Goal: Task Accomplishment & Management: Complete application form

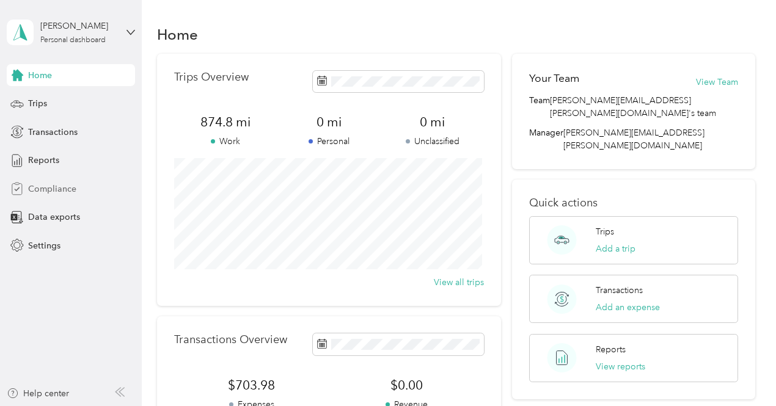
click at [62, 190] on span "Compliance" at bounding box center [52, 189] width 48 height 13
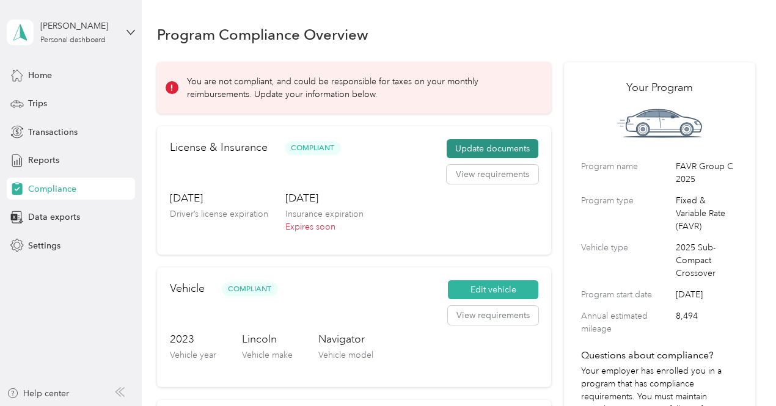
click at [516, 142] on button "Update documents" at bounding box center [493, 149] width 92 height 20
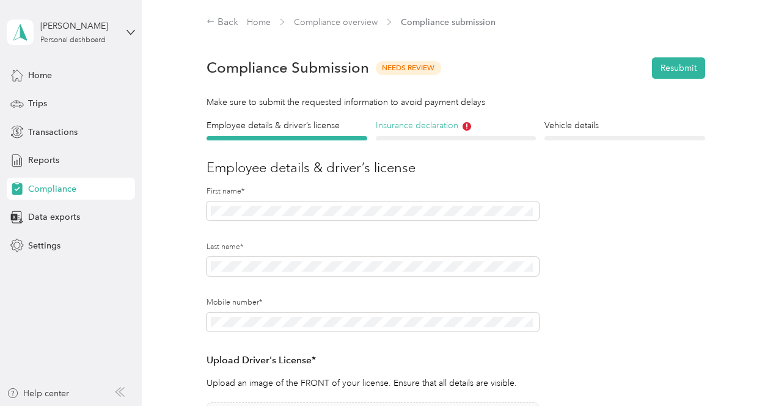
click at [425, 130] on h4 "Insurance declaration" at bounding box center [456, 125] width 161 height 13
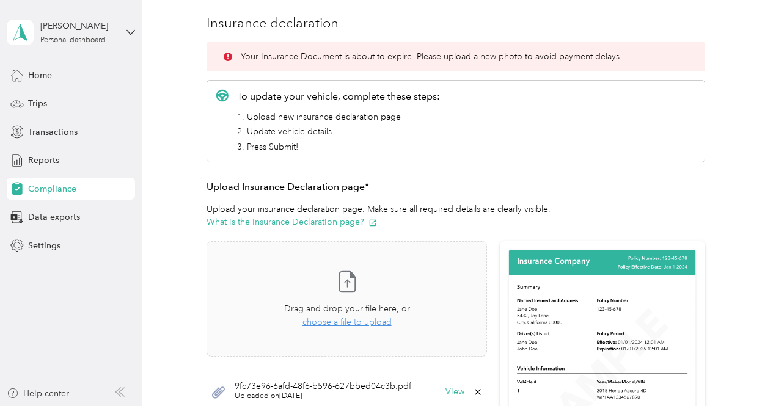
scroll to position [245, 0]
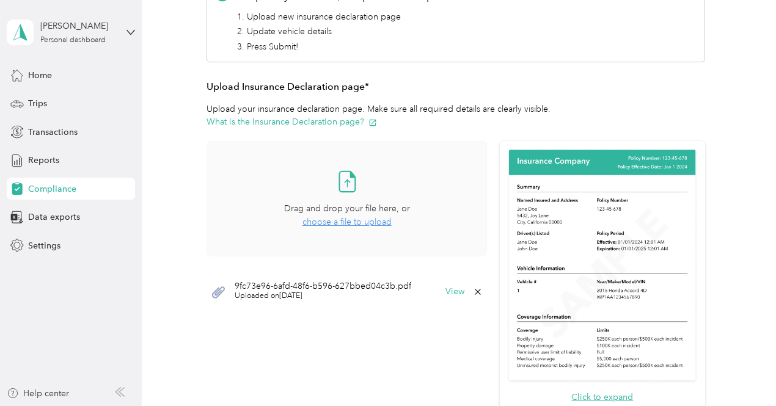
click at [345, 223] on span "choose a file to upload" at bounding box center [347, 222] width 89 height 10
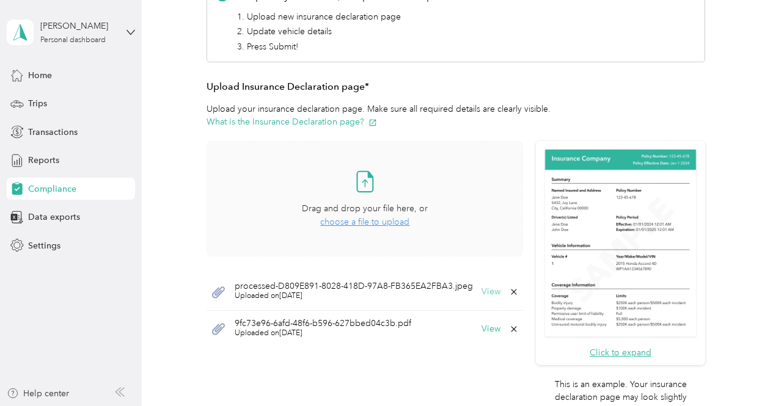
click at [489, 295] on button "View" at bounding box center [491, 292] width 19 height 9
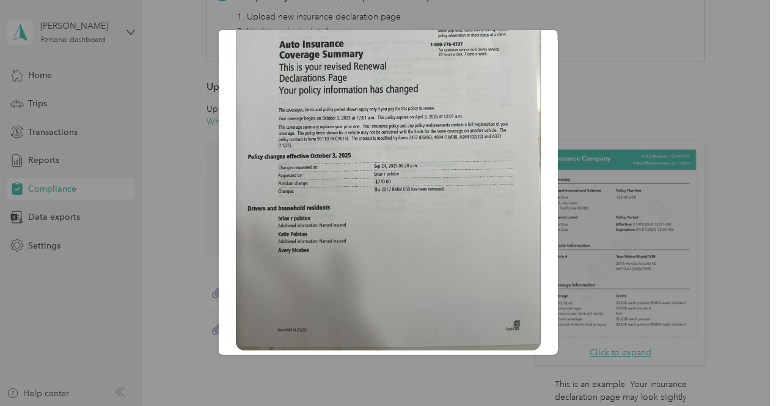
scroll to position [0, 0]
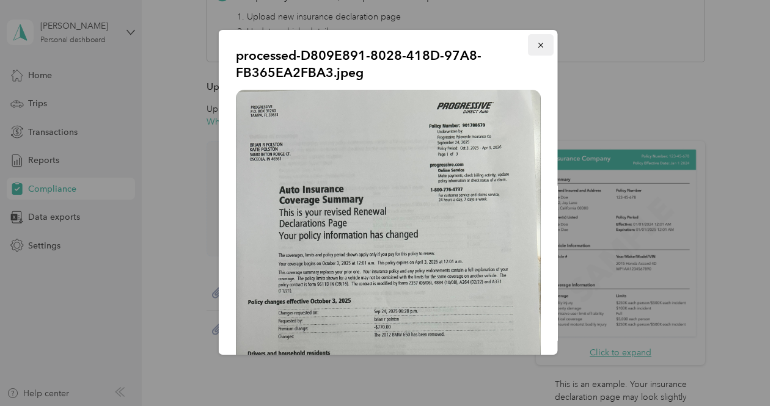
click at [537, 48] on icon "button" at bounding box center [541, 45] width 9 height 9
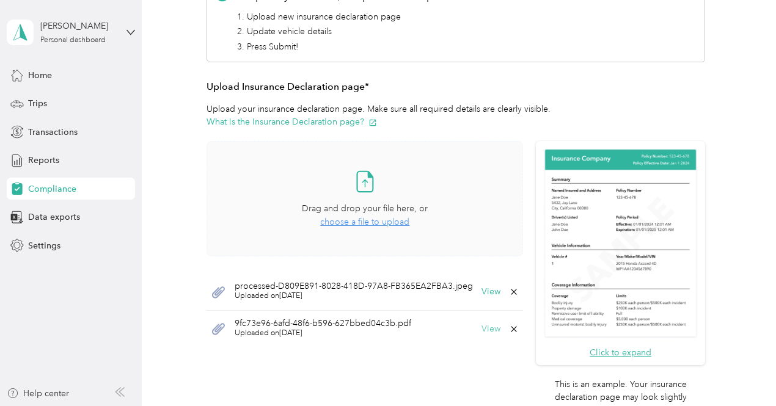
click at [488, 326] on button "View" at bounding box center [491, 329] width 19 height 9
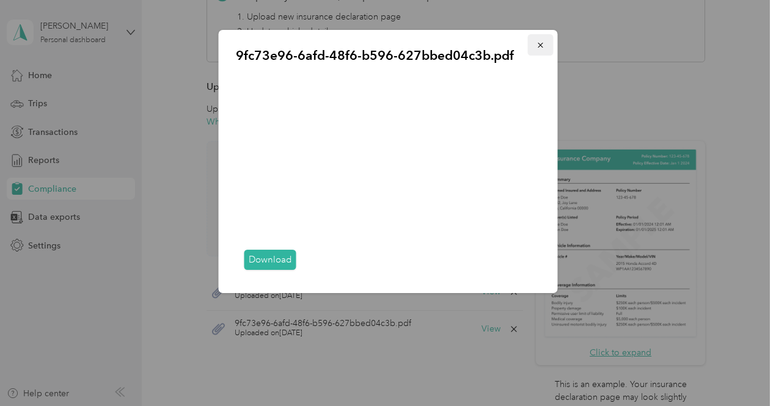
click at [537, 47] on icon "button" at bounding box center [541, 45] width 9 height 9
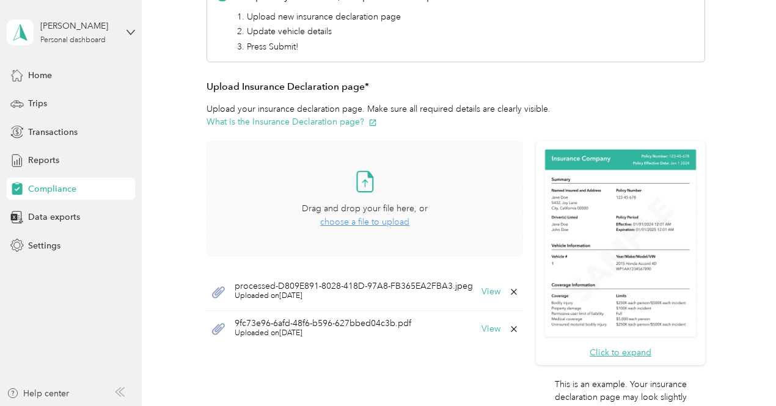
click at [510, 289] on icon at bounding box center [514, 292] width 10 height 10
click at [483, 298] on button "Yes" at bounding box center [483, 300] width 24 height 20
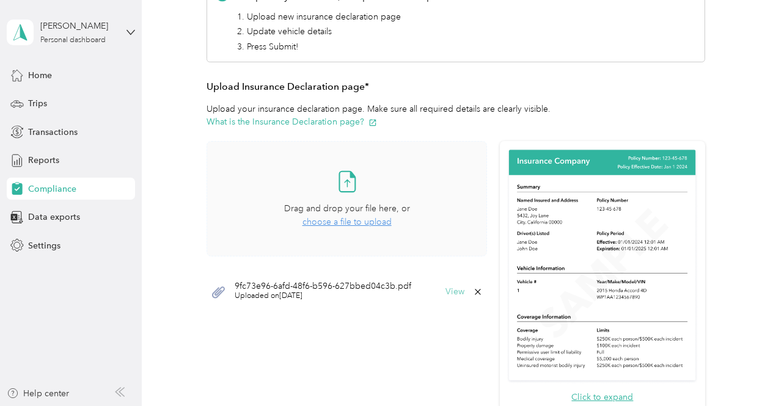
click at [452, 290] on button "View" at bounding box center [455, 292] width 19 height 9
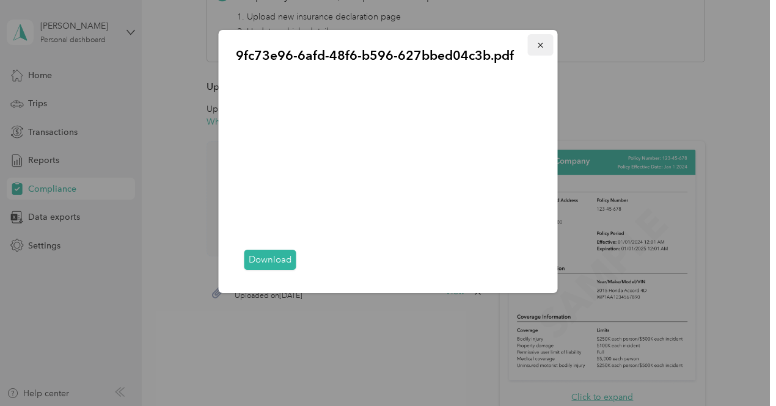
click at [545, 46] on button "button" at bounding box center [541, 44] width 26 height 21
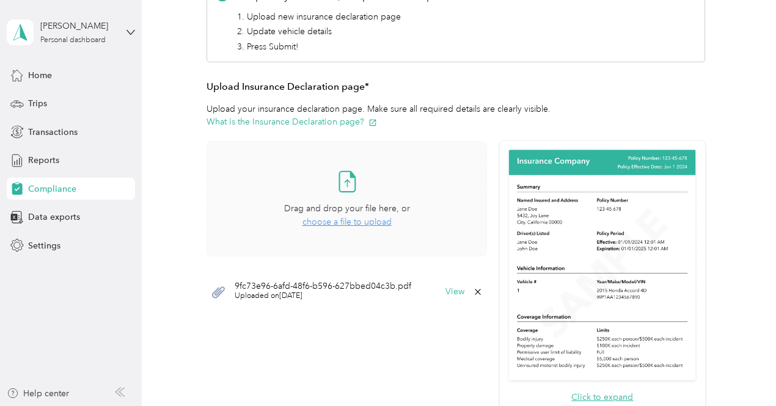
click at [475, 292] on icon at bounding box center [478, 292] width 6 height 6
click at [450, 297] on button "Yes" at bounding box center [444, 300] width 24 height 20
click at [348, 219] on span "choose a file to upload" at bounding box center [347, 222] width 89 height 10
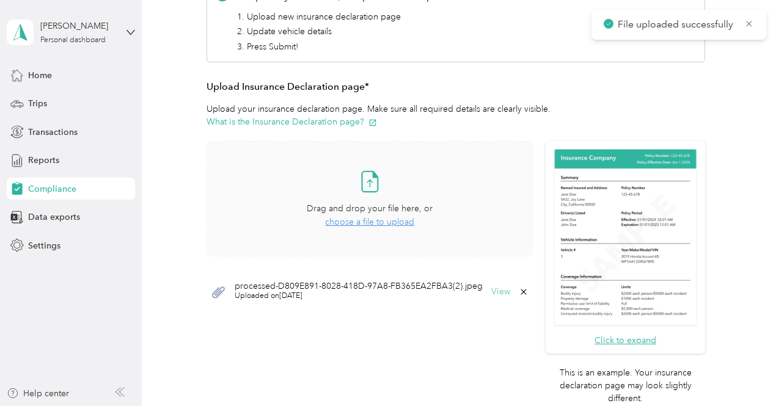
click at [495, 290] on button "View" at bounding box center [500, 292] width 19 height 9
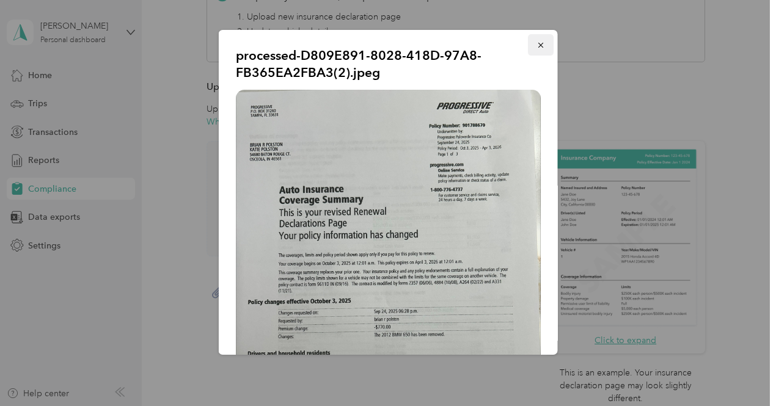
click at [537, 43] on icon "button" at bounding box center [541, 45] width 9 height 9
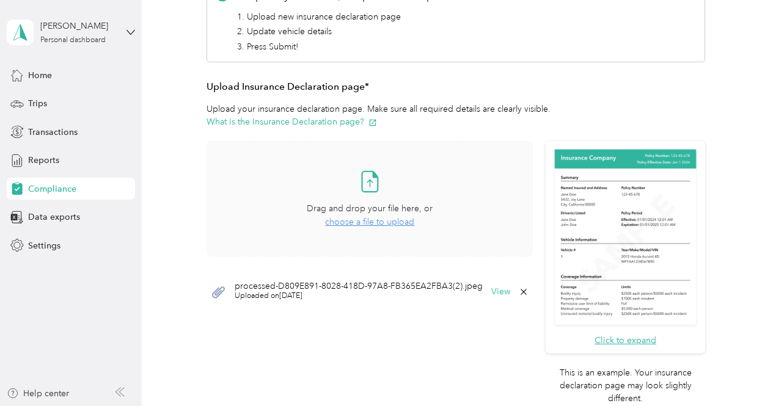
click at [338, 223] on span "choose a file to upload" at bounding box center [369, 222] width 89 height 10
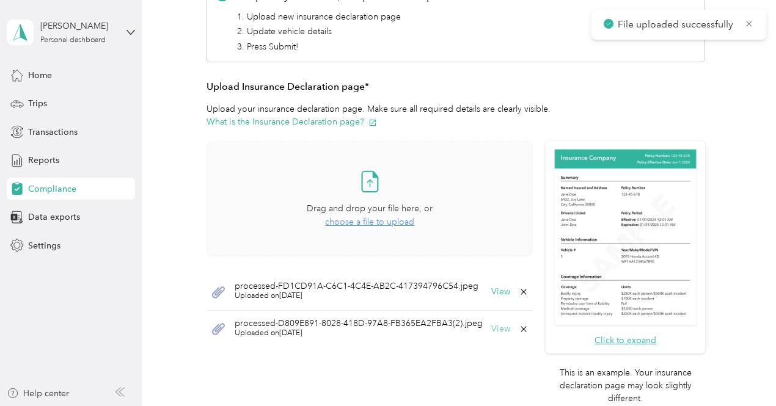
click at [496, 329] on button "View" at bounding box center [500, 329] width 19 height 9
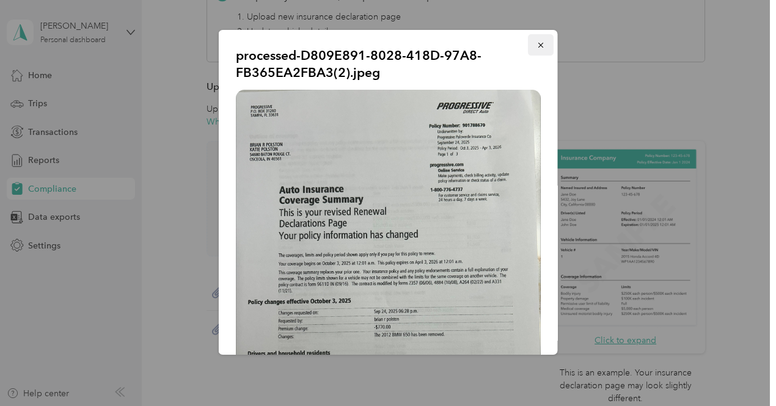
click at [538, 48] on icon "button" at bounding box center [540, 45] width 5 height 5
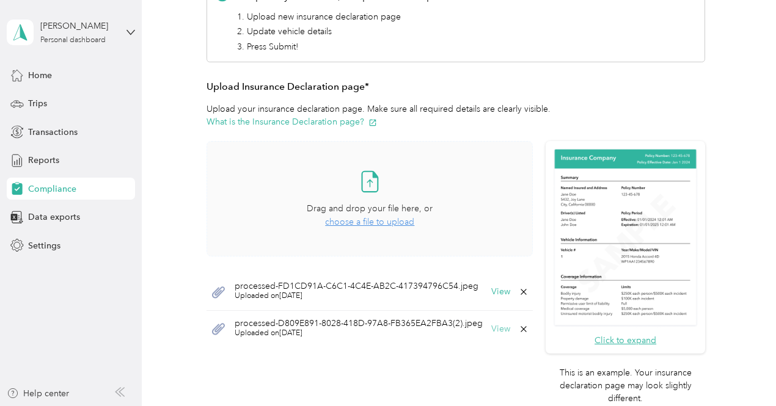
click at [499, 330] on button "View" at bounding box center [500, 329] width 19 height 9
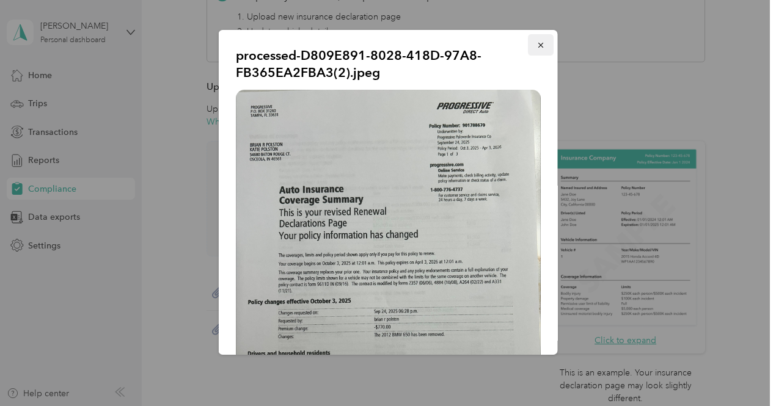
click at [537, 47] on icon "button" at bounding box center [541, 45] width 9 height 9
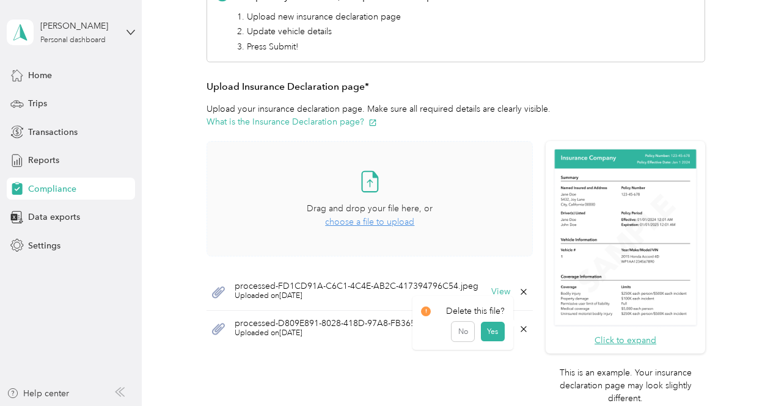
click at [521, 328] on icon at bounding box center [524, 330] width 10 height 10
click at [490, 331] on button "Yes" at bounding box center [493, 337] width 24 height 20
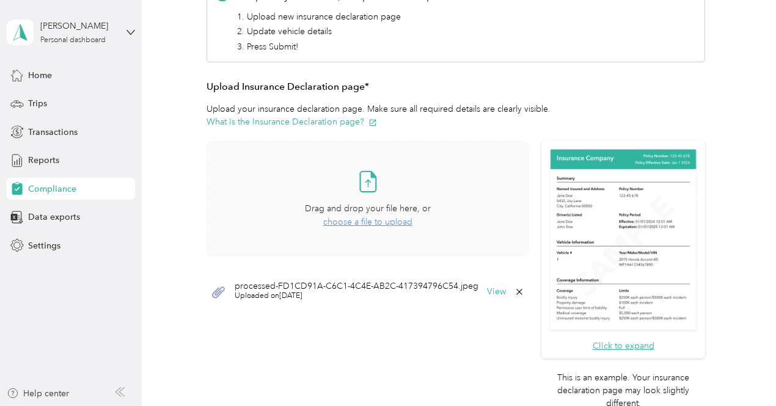
click at [369, 218] on span "choose a file to upload" at bounding box center [367, 222] width 89 height 10
click at [749, 23] on icon at bounding box center [749, 23] width 10 height 11
click at [369, 219] on span "choose a file to upload" at bounding box center [367, 222] width 89 height 10
click at [353, 223] on span "choose a file to upload" at bounding box center [367, 222] width 89 height 10
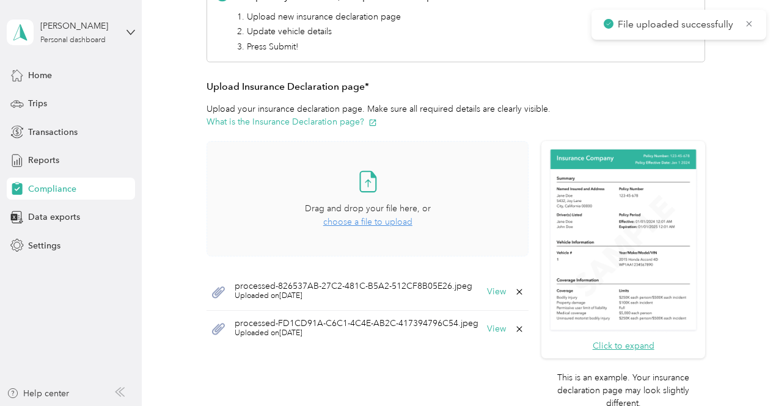
click at [359, 221] on span "choose a file to upload" at bounding box center [367, 222] width 89 height 10
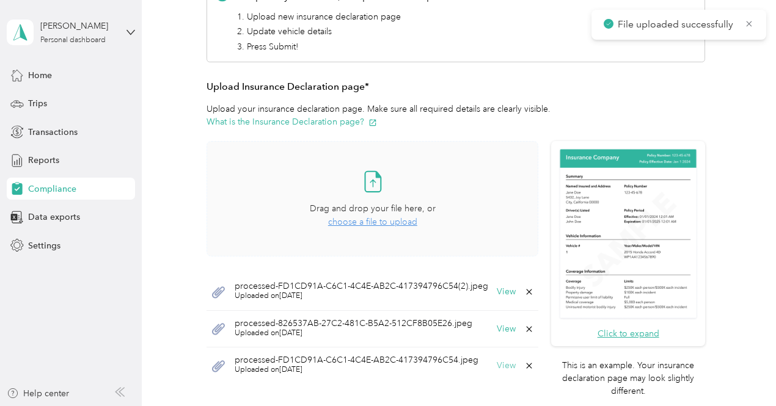
click at [503, 367] on button "View" at bounding box center [506, 366] width 19 height 9
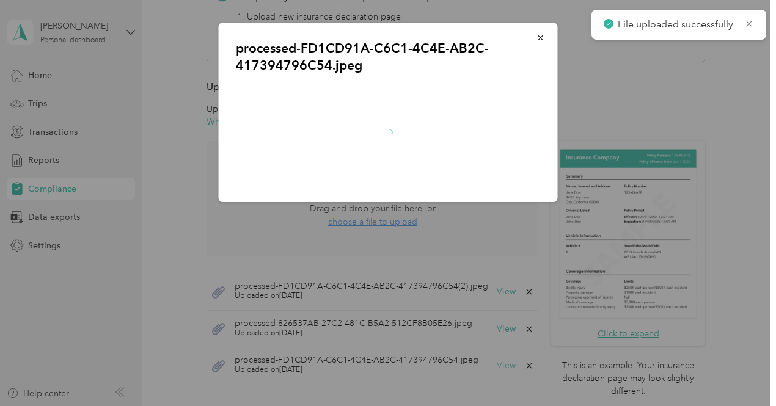
click at [503, 367] on div at bounding box center [388, 203] width 776 height 406
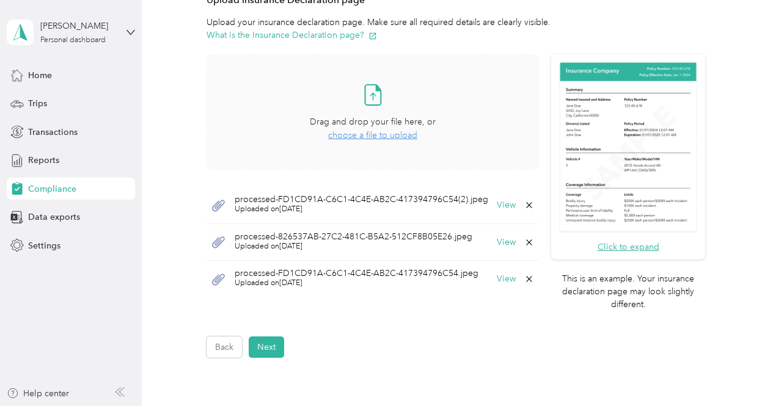
scroll to position [334, 0]
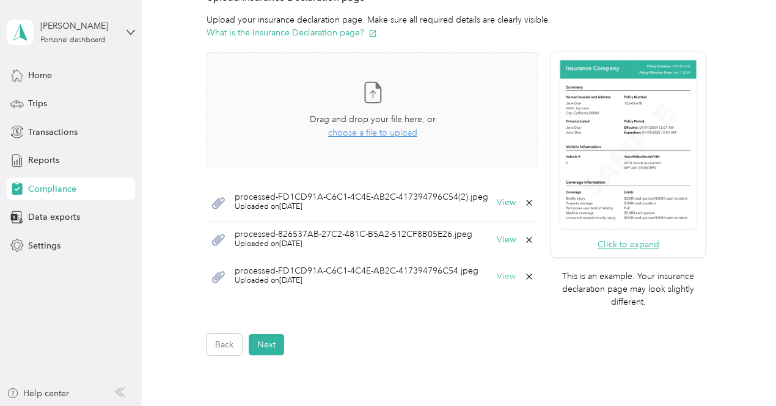
click at [498, 276] on button "View" at bounding box center [506, 277] width 19 height 9
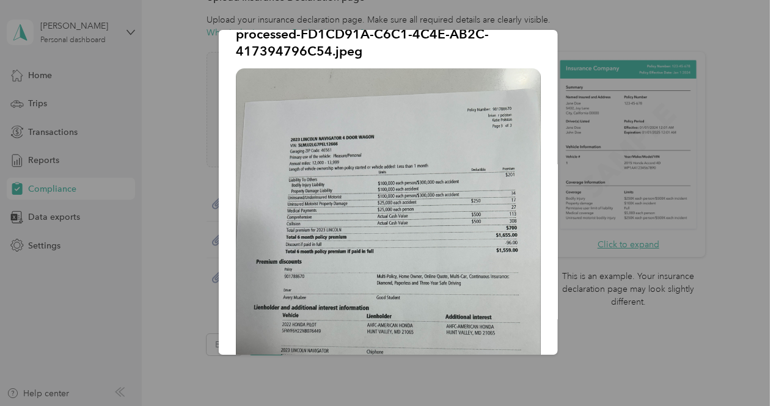
scroll to position [0, 0]
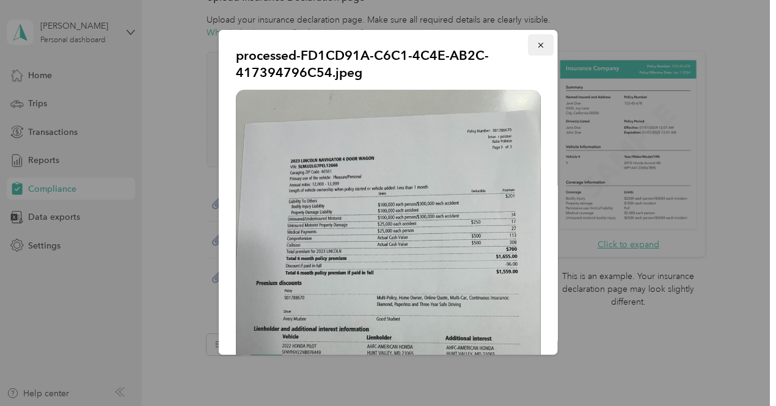
click at [537, 49] on icon "button" at bounding box center [541, 45] width 9 height 9
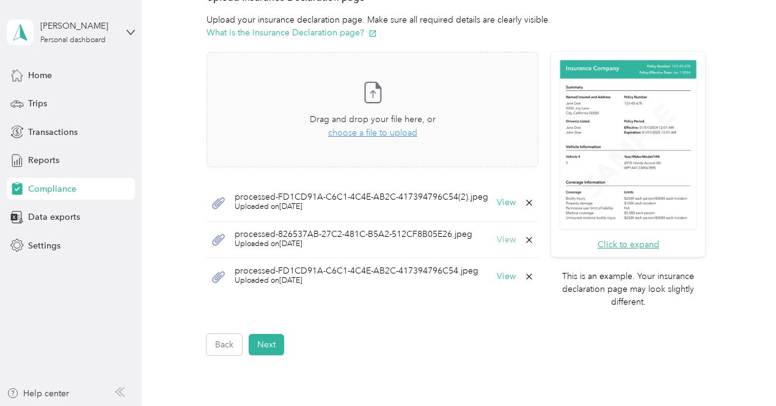
click at [501, 240] on button "View" at bounding box center [506, 240] width 19 height 9
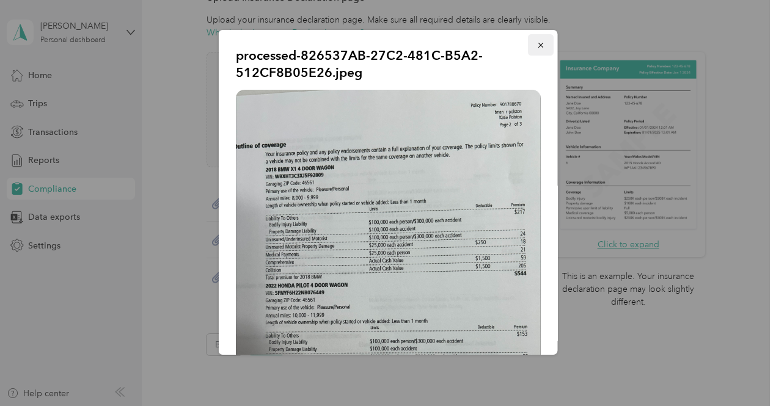
click at [537, 45] on icon "button" at bounding box center [541, 45] width 9 height 9
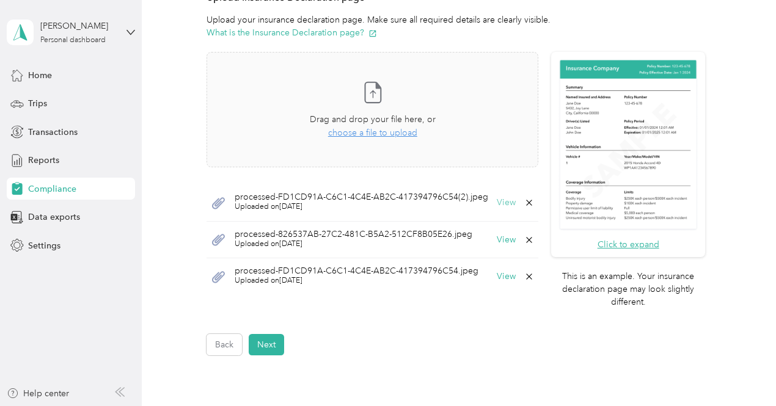
click at [505, 203] on button "View" at bounding box center [506, 203] width 19 height 9
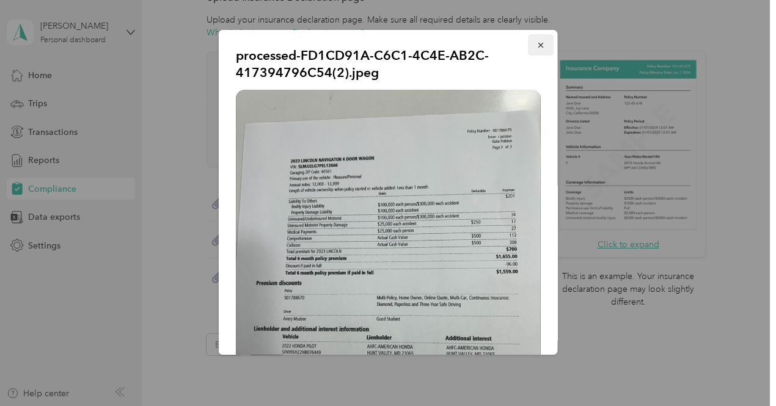
click at [537, 43] on icon "button" at bounding box center [541, 45] width 9 height 9
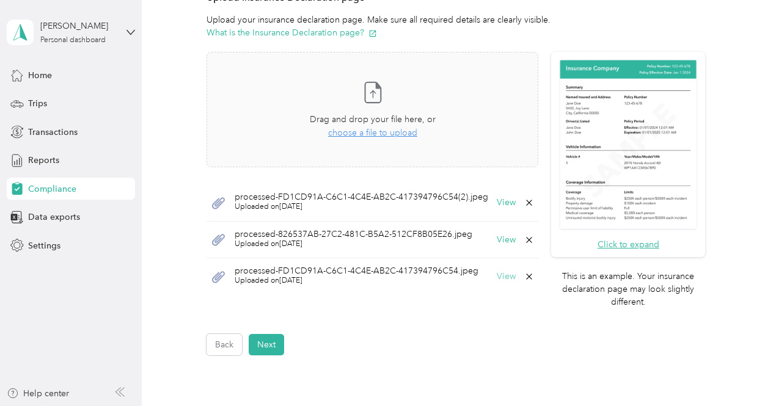
click at [505, 278] on button "View" at bounding box center [506, 277] width 19 height 9
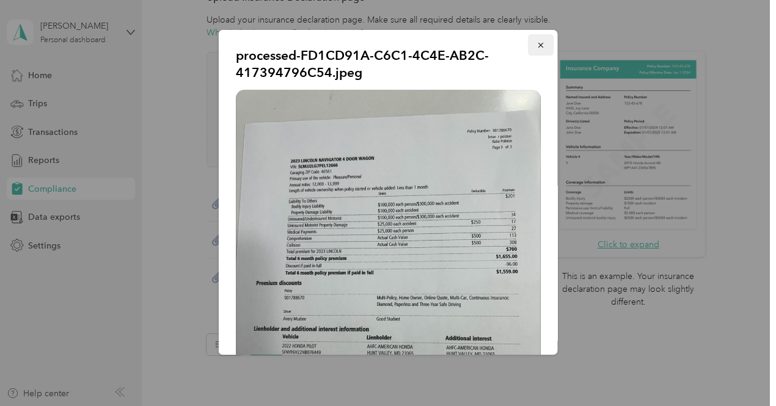
click at [537, 46] on icon "button" at bounding box center [541, 45] width 9 height 9
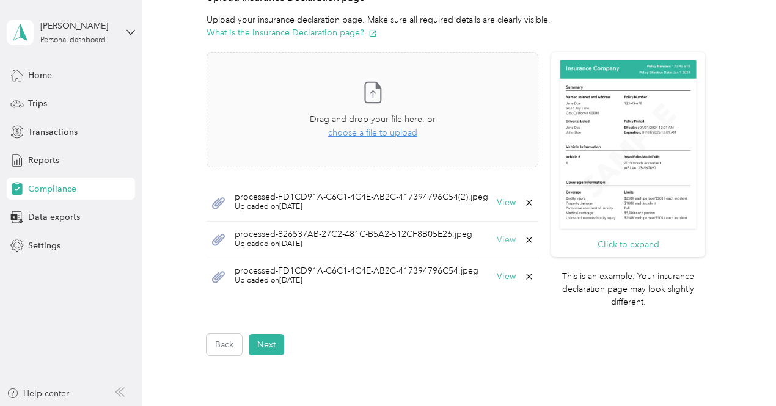
click at [504, 242] on button "View" at bounding box center [506, 240] width 19 height 9
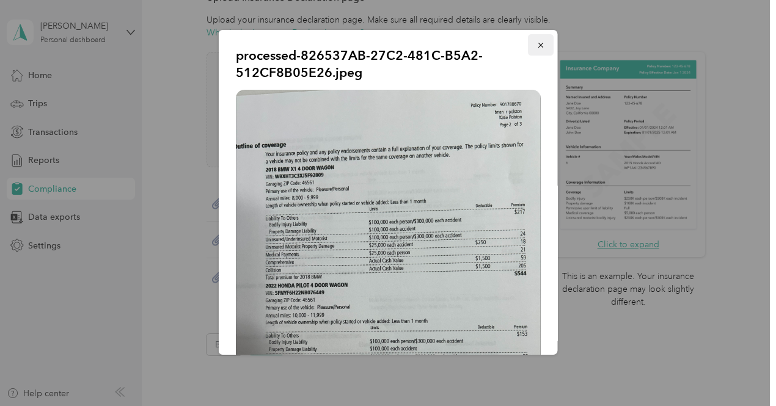
click at [537, 43] on icon "button" at bounding box center [541, 45] width 9 height 9
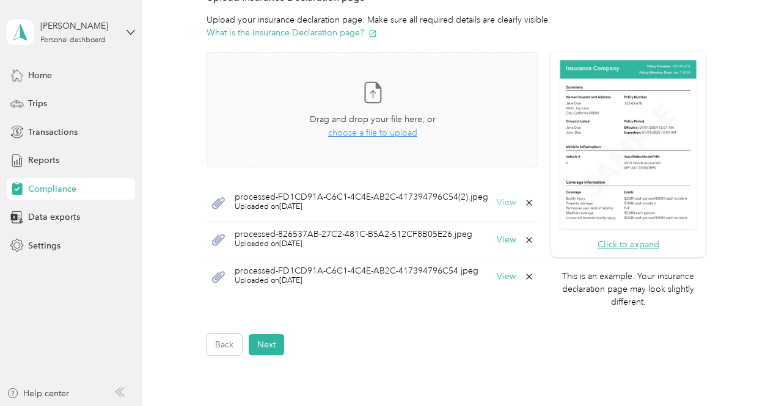
click at [507, 199] on button "View" at bounding box center [506, 203] width 19 height 9
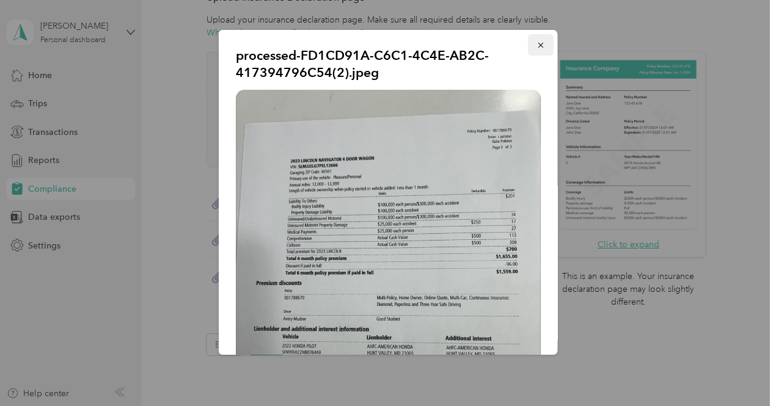
click at [538, 43] on button "button" at bounding box center [541, 44] width 26 height 21
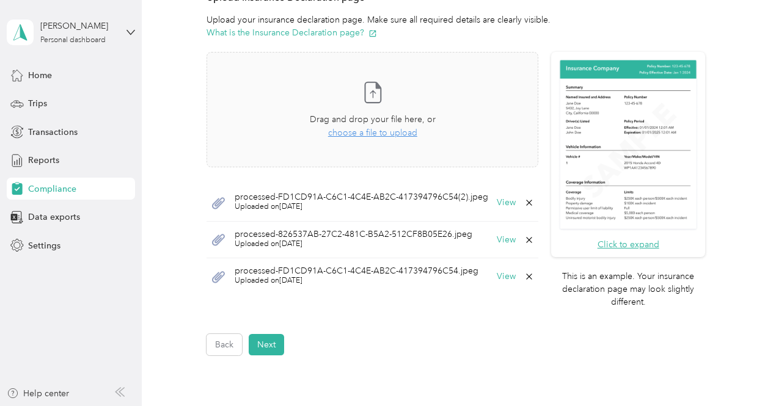
click at [531, 204] on icon at bounding box center [529, 203] width 10 height 10
click at [499, 210] on button "Yes" at bounding box center [497, 211] width 24 height 20
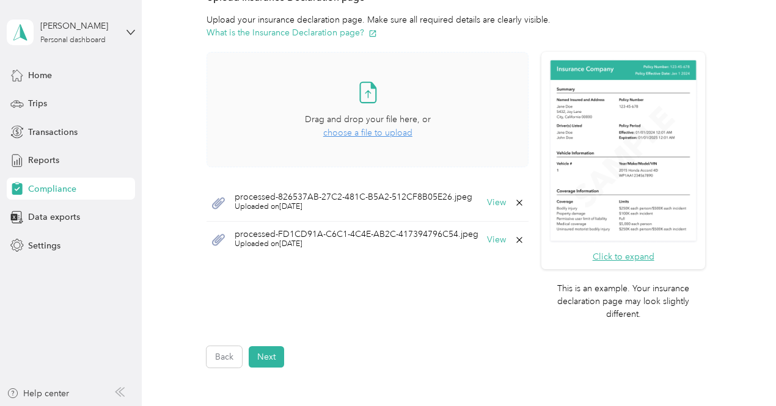
click at [361, 133] on span "choose a file to upload" at bounding box center [367, 133] width 89 height 10
click at [304, 222] on div "processed-FD1CD91A-C6C1-4C4E-AB2C-417394796C54.jpeg Uploaded on 10/2/2025 View" at bounding box center [368, 240] width 322 height 37
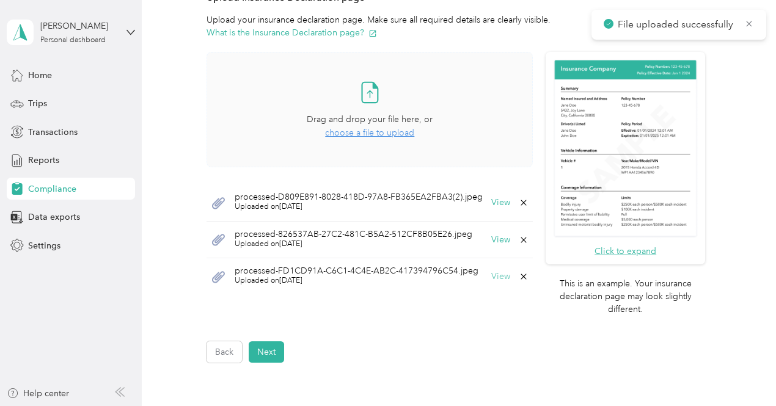
click at [501, 279] on button "View" at bounding box center [500, 277] width 19 height 9
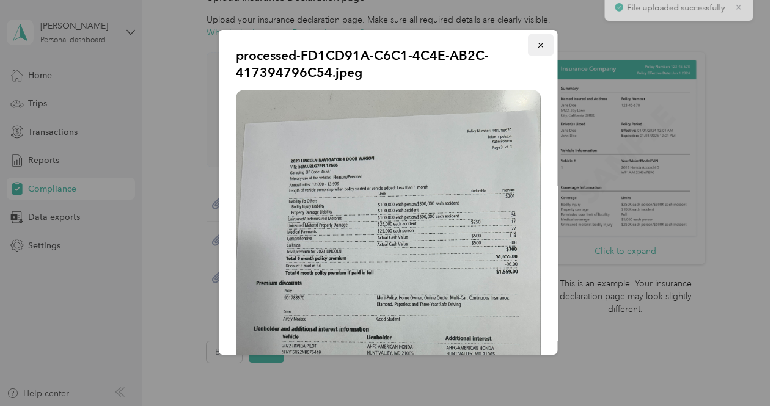
click at [537, 46] on icon "button" at bounding box center [541, 45] width 9 height 9
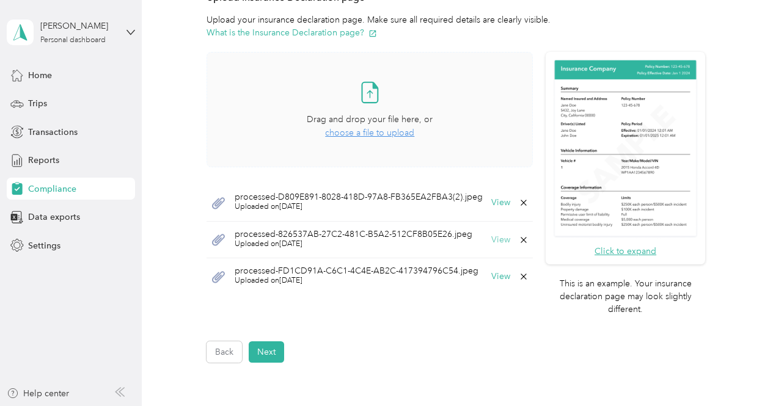
click at [502, 238] on button "View" at bounding box center [500, 240] width 19 height 9
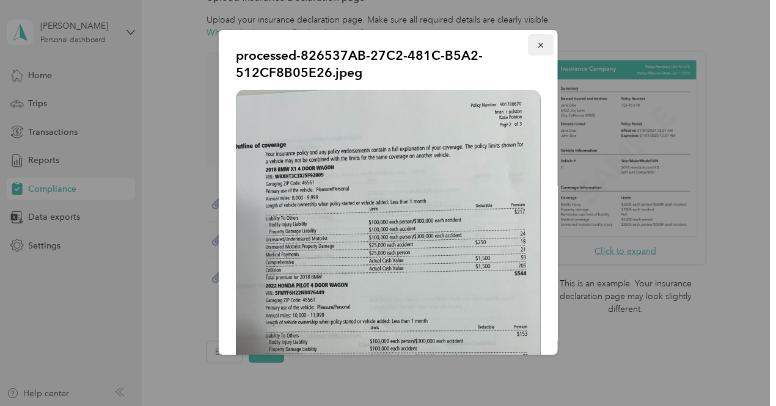
click at [537, 47] on icon "button" at bounding box center [541, 45] width 9 height 9
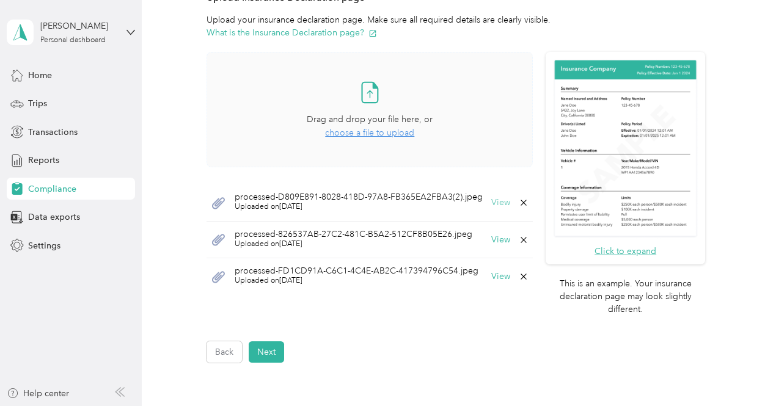
click at [503, 204] on button "View" at bounding box center [500, 203] width 19 height 9
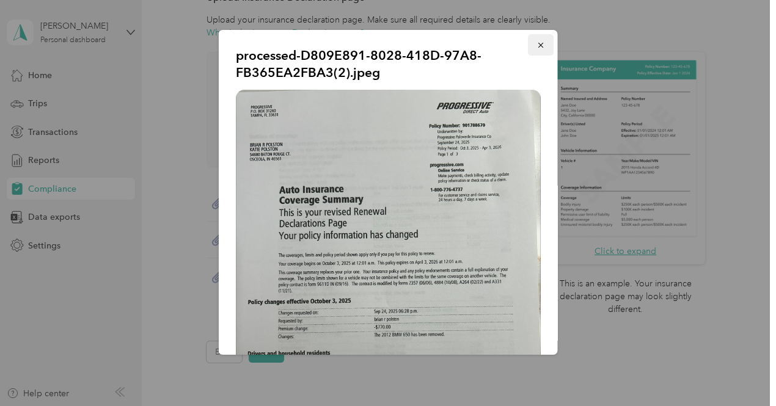
click at [537, 43] on icon "button" at bounding box center [541, 45] width 9 height 9
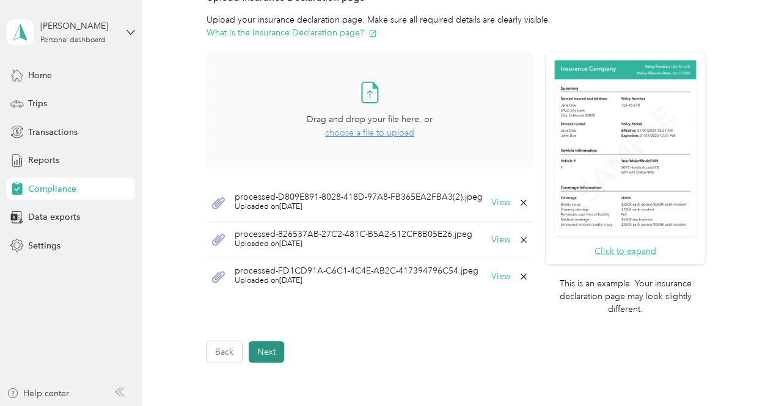
click at [270, 348] on button "Next" at bounding box center [266, 352] width 35 height 21
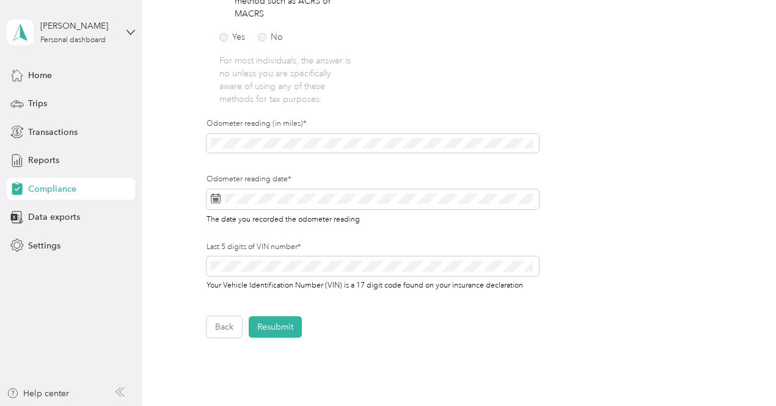
scroll to position [356, 0]
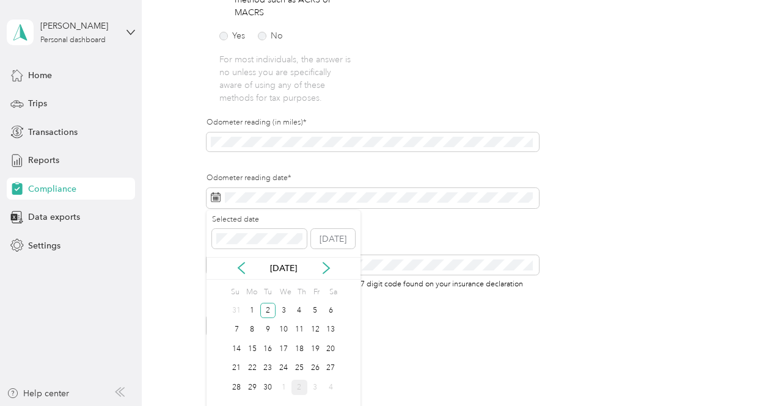
click at [319, 270] on div "Sep 2025" at bounding box center [284, 268] width 154 height 13
click at [324, 271] on icon at bounding box center [326, 268] width 12 height 12
click at [296, 312] on div "2" at bounding box center [300, 310] width 16 height 15
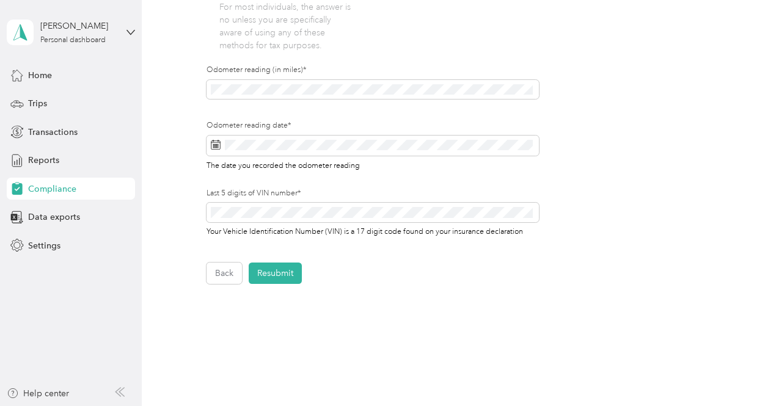
scroll to position [409, 0]
click at [274, 278] on button "Resubmit" at bounding box center [275, 272] width 53 height 21
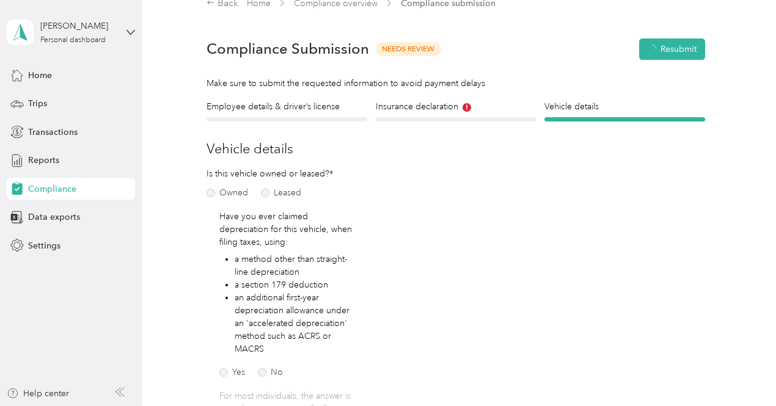
scroll to position [15, 0]
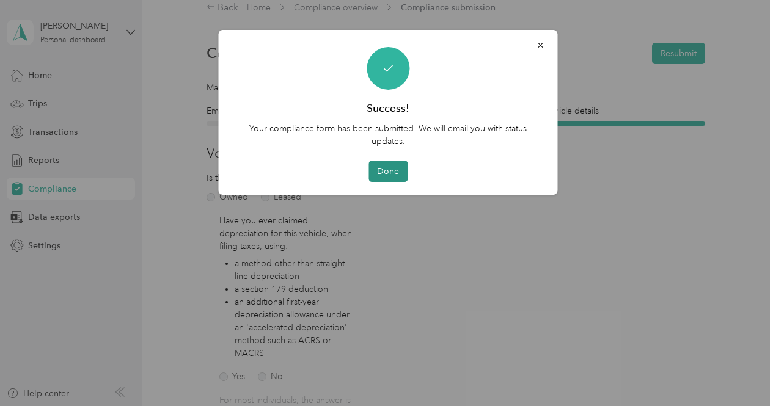
click at [392, 176] on button "Done" at bounding box center [388, 171] width 39 height 21
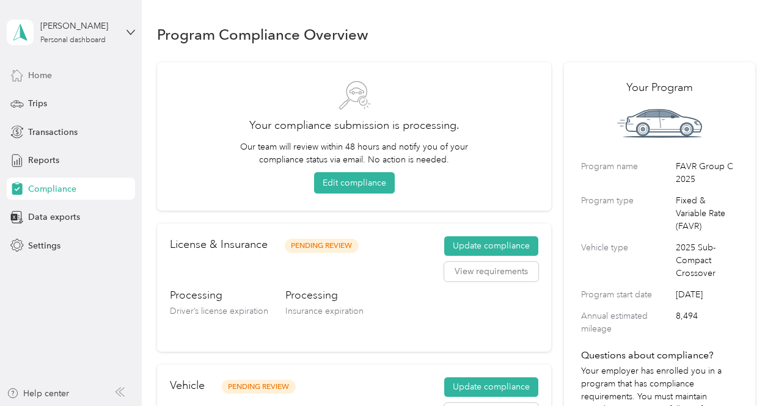
click at [35, 71] on span "Home" at bounding box center [40, 75] width 24 height 13
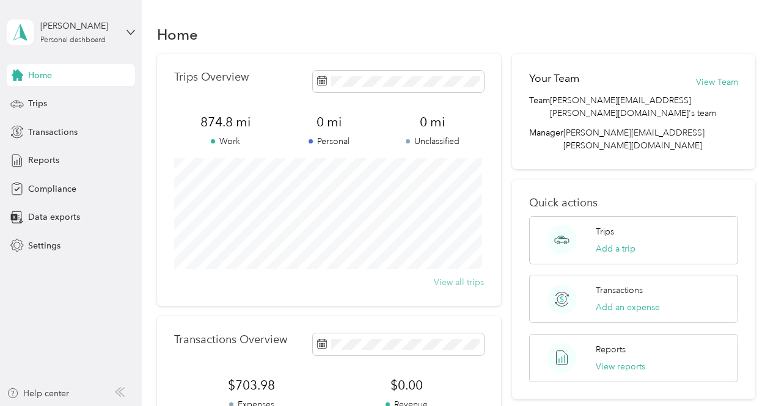
click at [472, 282] on button "View all trips" at bounding box center [459, 282] width 50 height 13
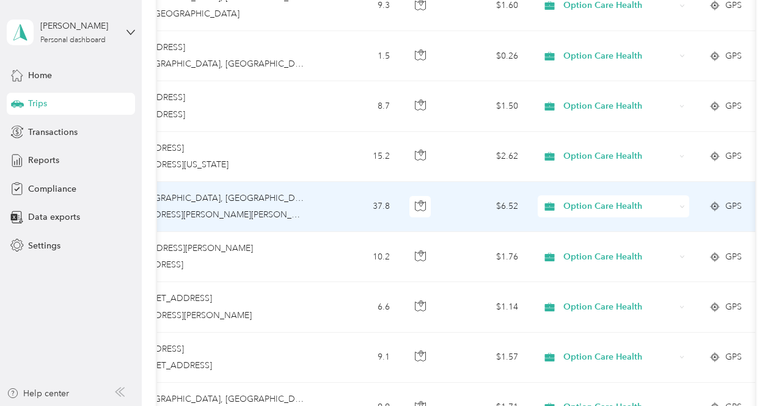
scroll to position [0, 238]
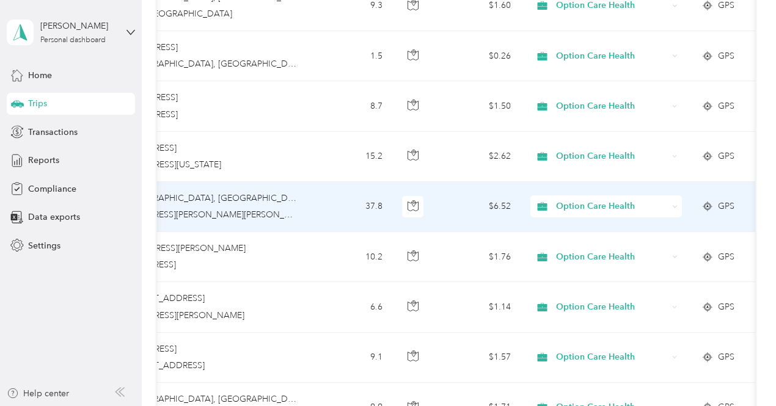
click at [662, 205] on span "Option Care Health" at bounding box center [612, 206] width 112 height 13
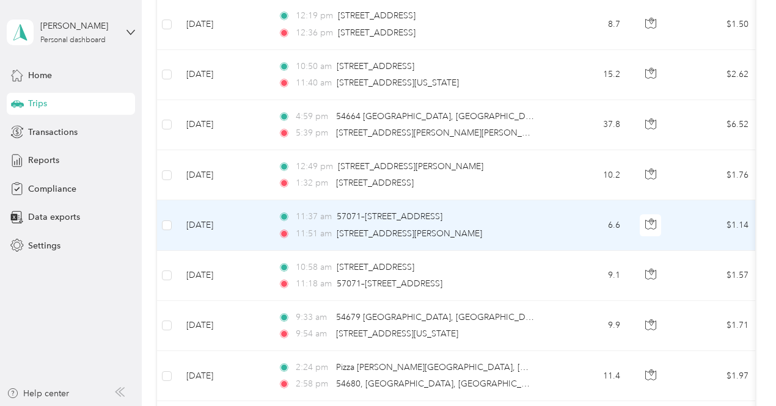
scroll to position [458, 0]
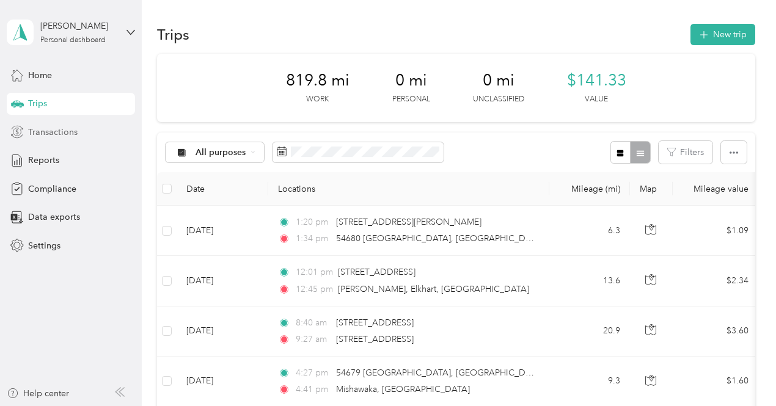
click at [50, 135] on span "Transactions" at bounding box center [53, 132] width 50 height 13
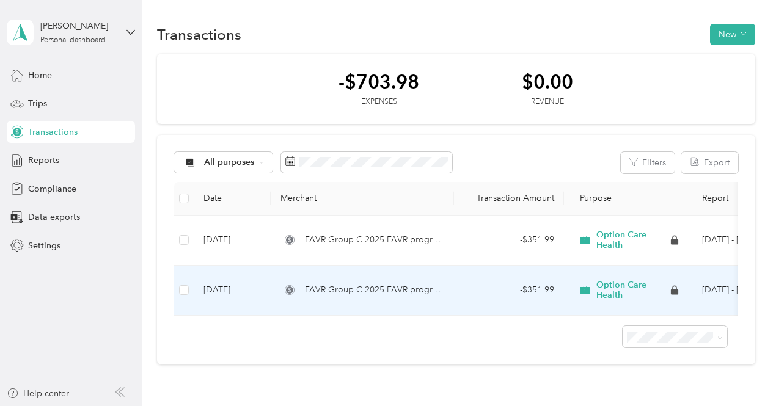
click at [182, 298] on td at bounding box center [184, 291] width 20 height 50
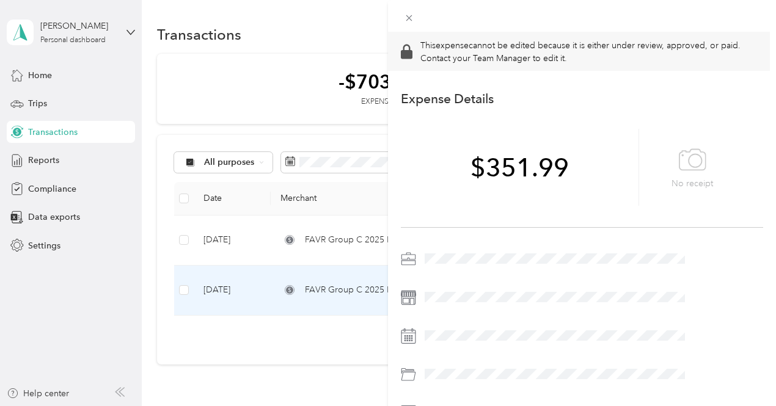
click at [182, 294] on div "This expense cannot be edited because it is either under review, approved, or p…" at bounding box center [388, 203] width 776 height 406
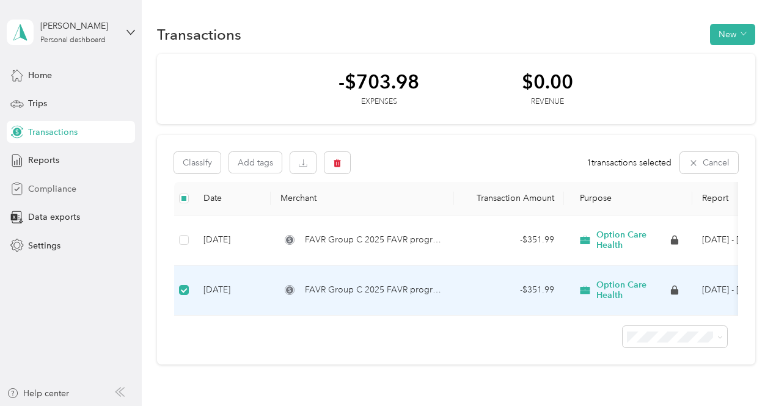
click at [46, 191] on span "Compliance" at bounding box center [52, 189] width 48 height 13
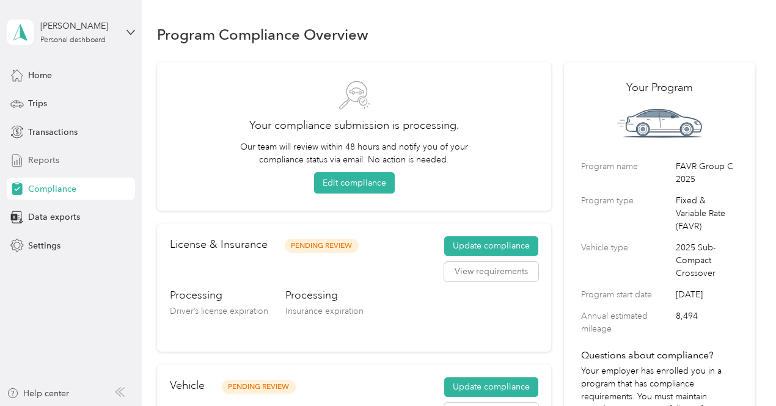
click at [54, 163] on span "Reports" at bounding box center [43, 160] width 31 height 13
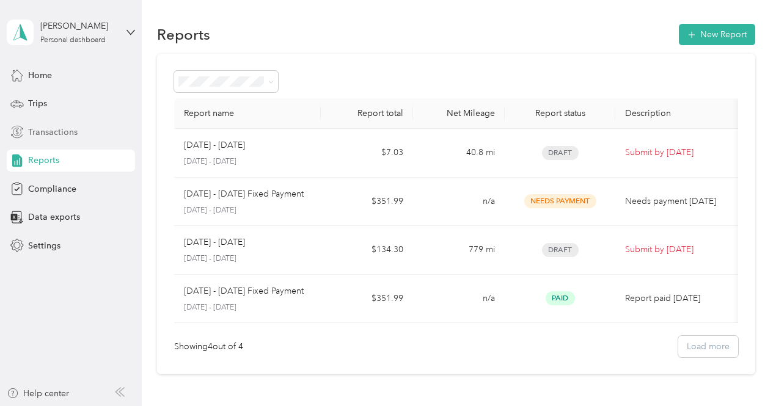
click at [52, 132] on span "Transactions" at bounding box center [53, 132] width 50 height 13
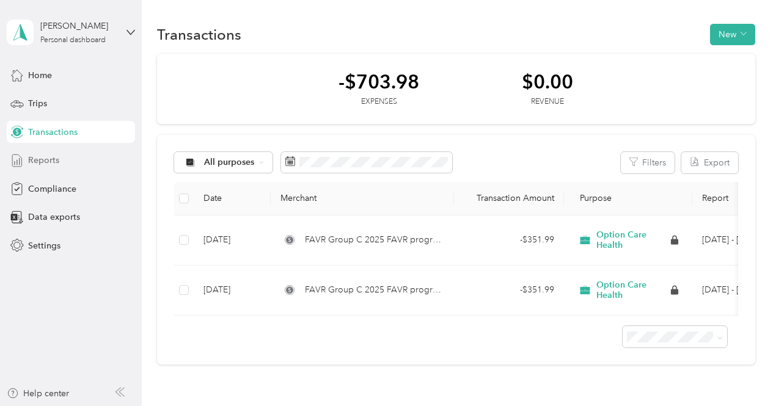
click at [50, 161] on span "Reports" at bounding box center [43, 160] width 31 height 13
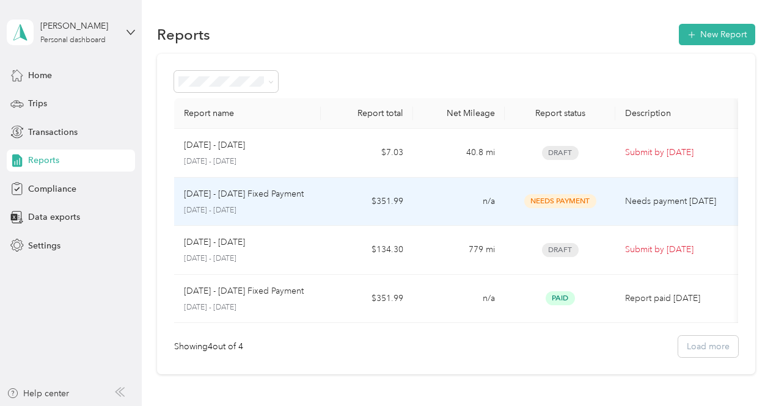
click at [537, 201] on span "Needs Payment" at bounding box center [560, 201] width 72 height 14
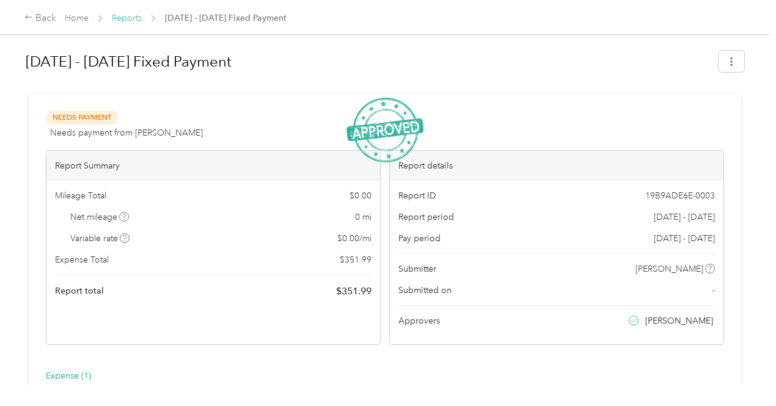
click at [125, 19] on link "Reports" at bounding box center [127, 18] width 30 height 10
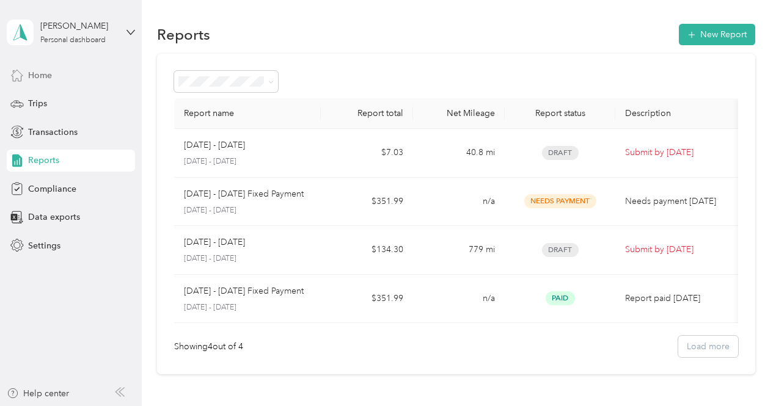
click at [46, 73] on span "Home" at bounding box center [40, 75] width 24 height 13
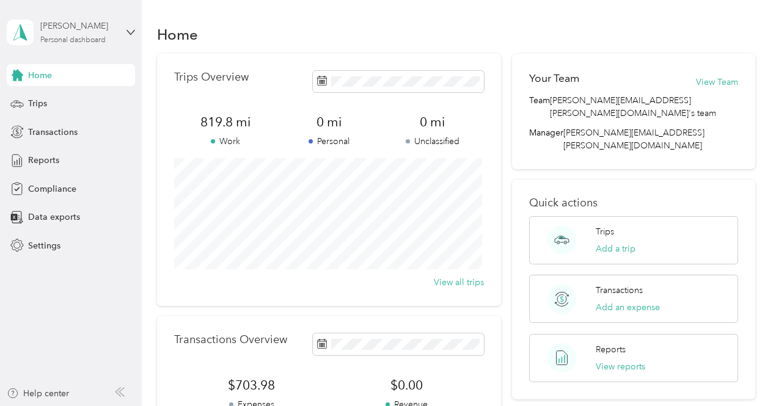
click at [98, 43] on div "Personal dashboard" at bounding box center [72, 40] width 65 height 7
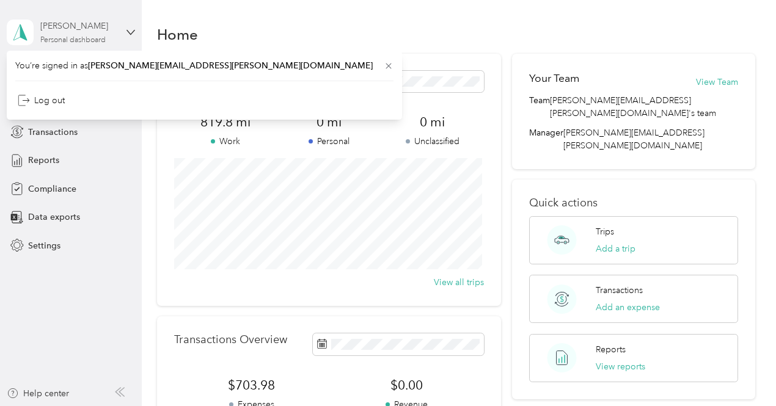
click at [98, 43] on div "Personal dashboard" at bounding box center [72, 40] width 65 height 7
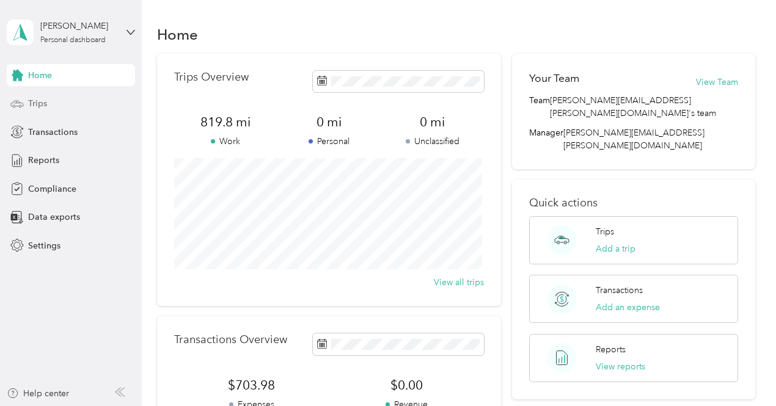
click at [46, 102] on span "Trips" at bounding box center [37, 103] width 19 height 13
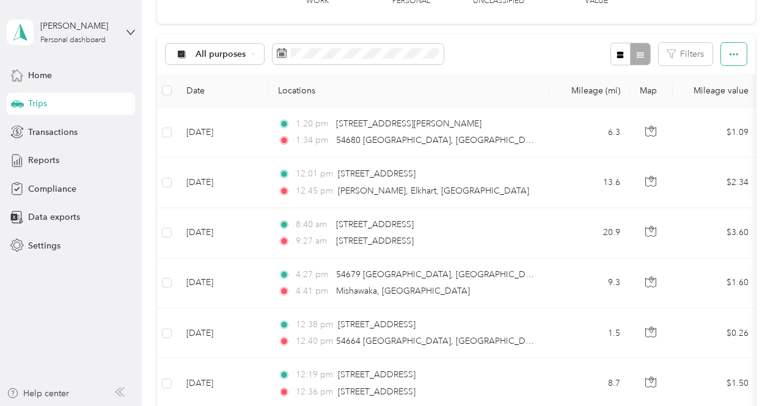
click at [733, 53] on icon "button" at bounding box center [734, 54] width 9 height 9
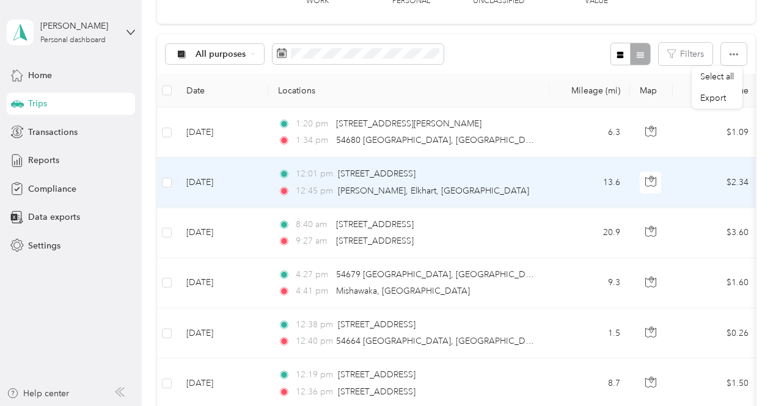
click at [542, 174] on td "12:01 pm [STREET_ADDRESS][PERSON_NAME] 12:45 pm [PERSON_NAME], Elkhart, [GEOGRA…" at bounding box center [408, 183] width 281 height 50
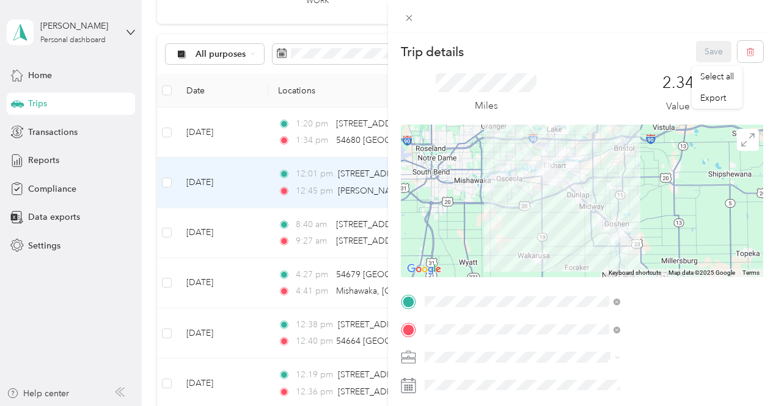
click at [477, 67] on div "Trip details Save This trip cannot be edited because it is either under review,…" at bounding box center [388, 203] width 776 height 406
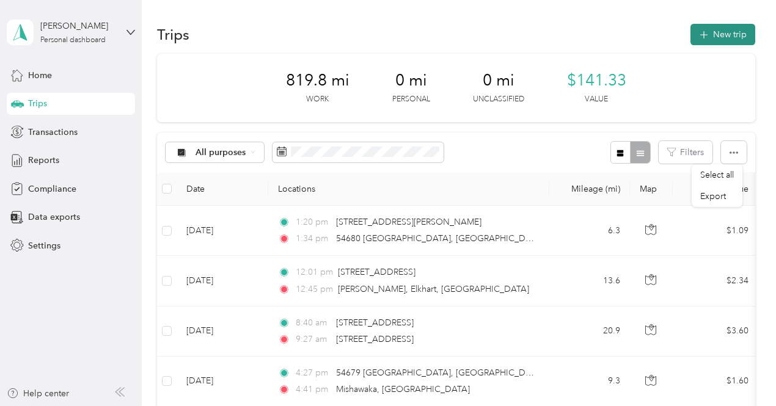
click at [695, 39] on button "New trip" at bounding box center [723, 34] width 65 height 21
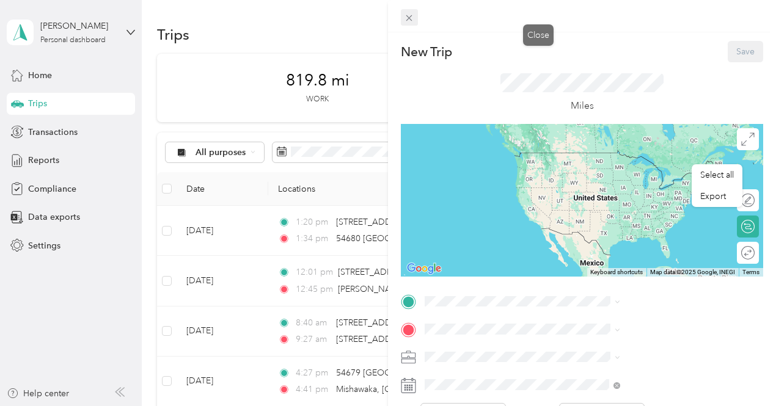
click at [414, 21] on icon at bounding box center [409, 18] width 10 height 10
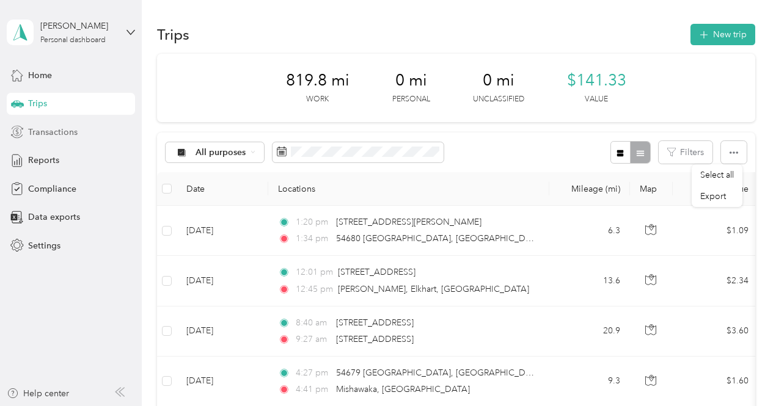
click at [51, 130] on span "Transactions" at bounding box center [53, 132] width 50 height 13
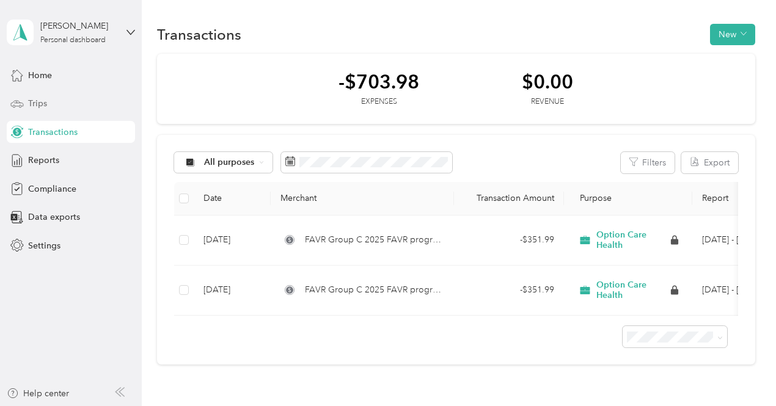
click at [37, 108] on span "Trips" at bounding box center [37, 103] width 19 height 13
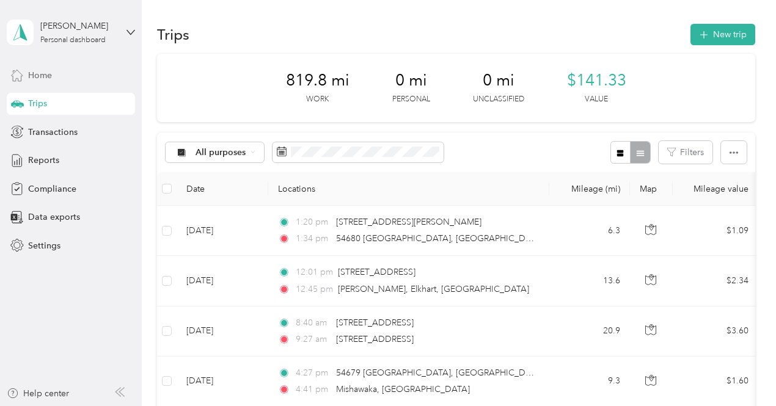
click at [38, 80] on span "Home" at bounding box center [40, 75] width 24 height 13
